Goal: Check status: Check status

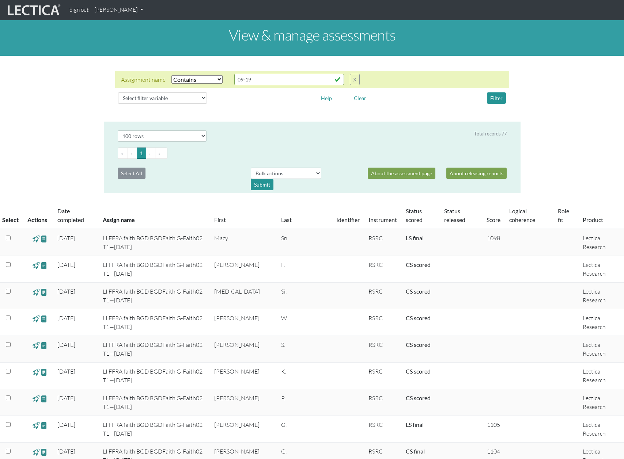
select select "icontains"
select select "100"
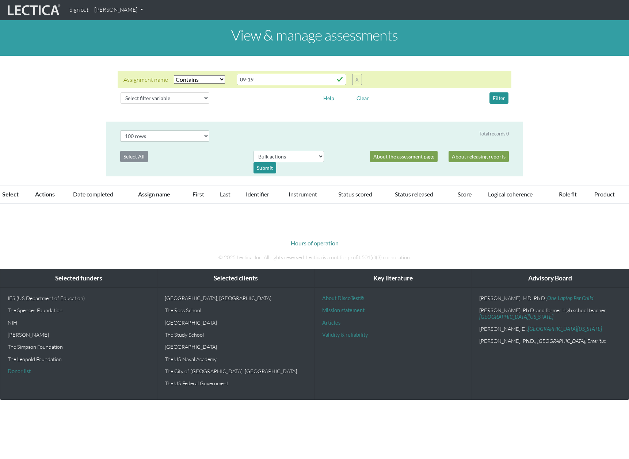
select select "icontains"
select select "100"
select select "icontains"
select select "100"
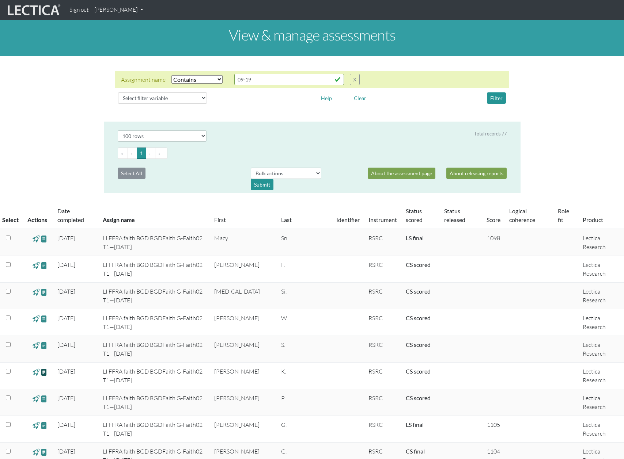
click at [43, 368] on span at bounding box center [44, 372] width 7 height 8
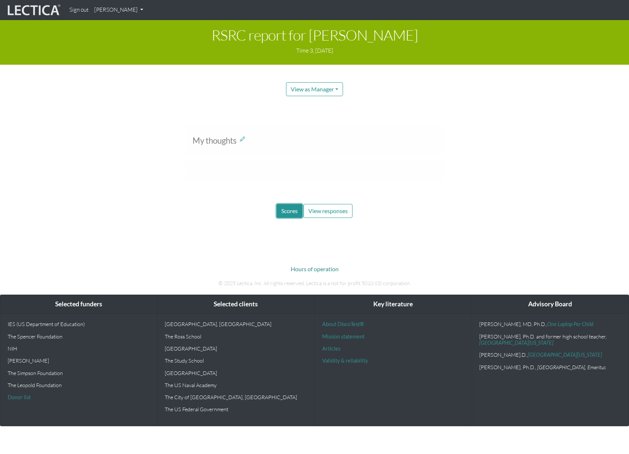
click at [286, 207] on span "Scores" at bounding box center [289, 210] width 16 height 7
